Goal: Go to known website: Access a specific website the user already knows

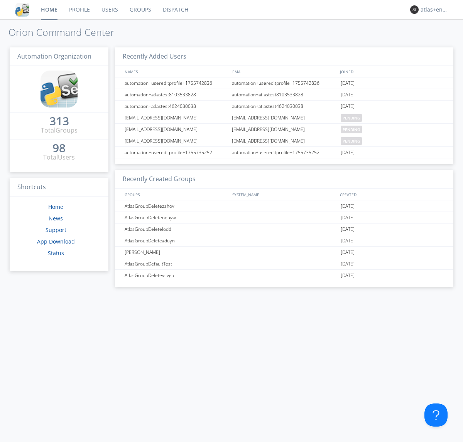
click at [175, 10] on link "Dispatch" at bounding box center [175, 9] width 37 height 19
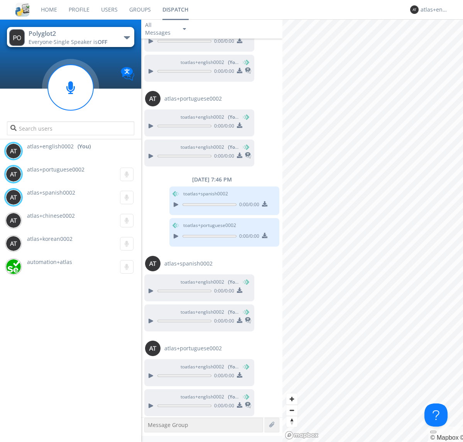
scroll to position [486, 0]
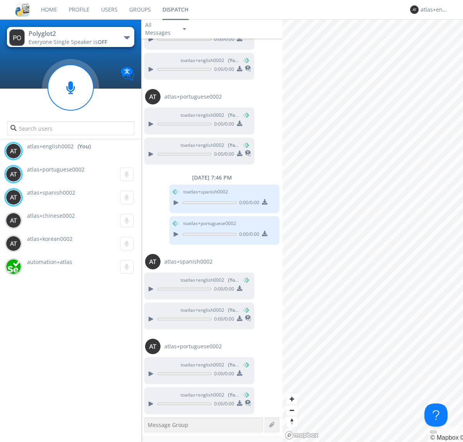
click at [126, 37] on div "button" at bounding box center [127, 37] width 6 height 3
click at [0, 0] on span "Polyglot3" at bounding box center [0, 0] width 0 height 0
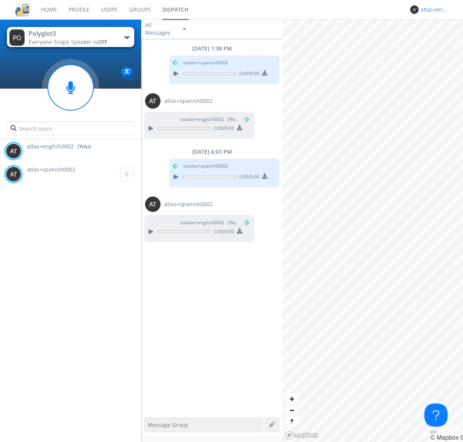
click at [433, 10] on div "atlas+english0002" at bounding box center [434, 10] width 29 height 8
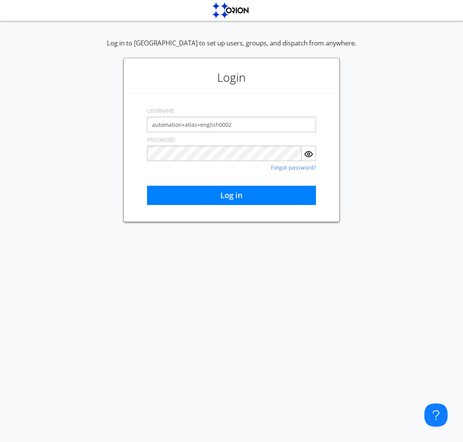
type input "automation+atlas+english0002"
click at [231, 195] on button "Log in" at bounding box center [231, 195] width 169 height 19
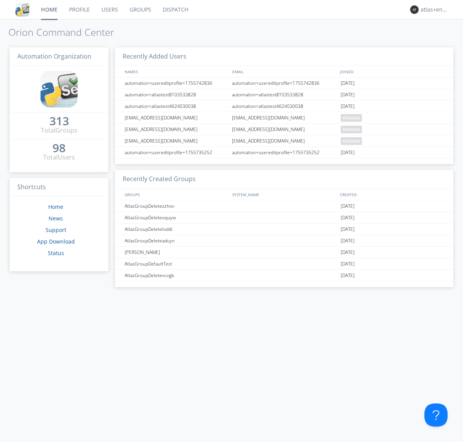
click at [175, 10] on link "Dispatch" at bounding box center [175, 9] width 37 height 19
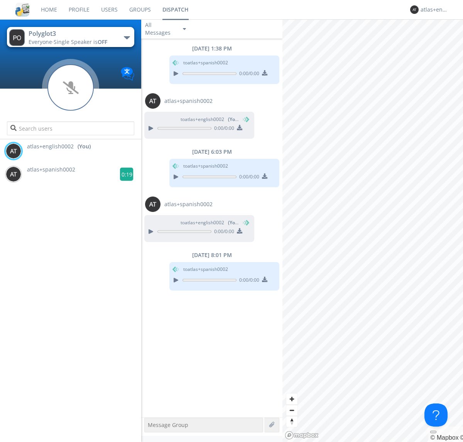
click at [123, 174] on g at bounding box center [126, 174] width 13 height 13
